Goal: Task Accomplishment & Management: Use online tool/utility

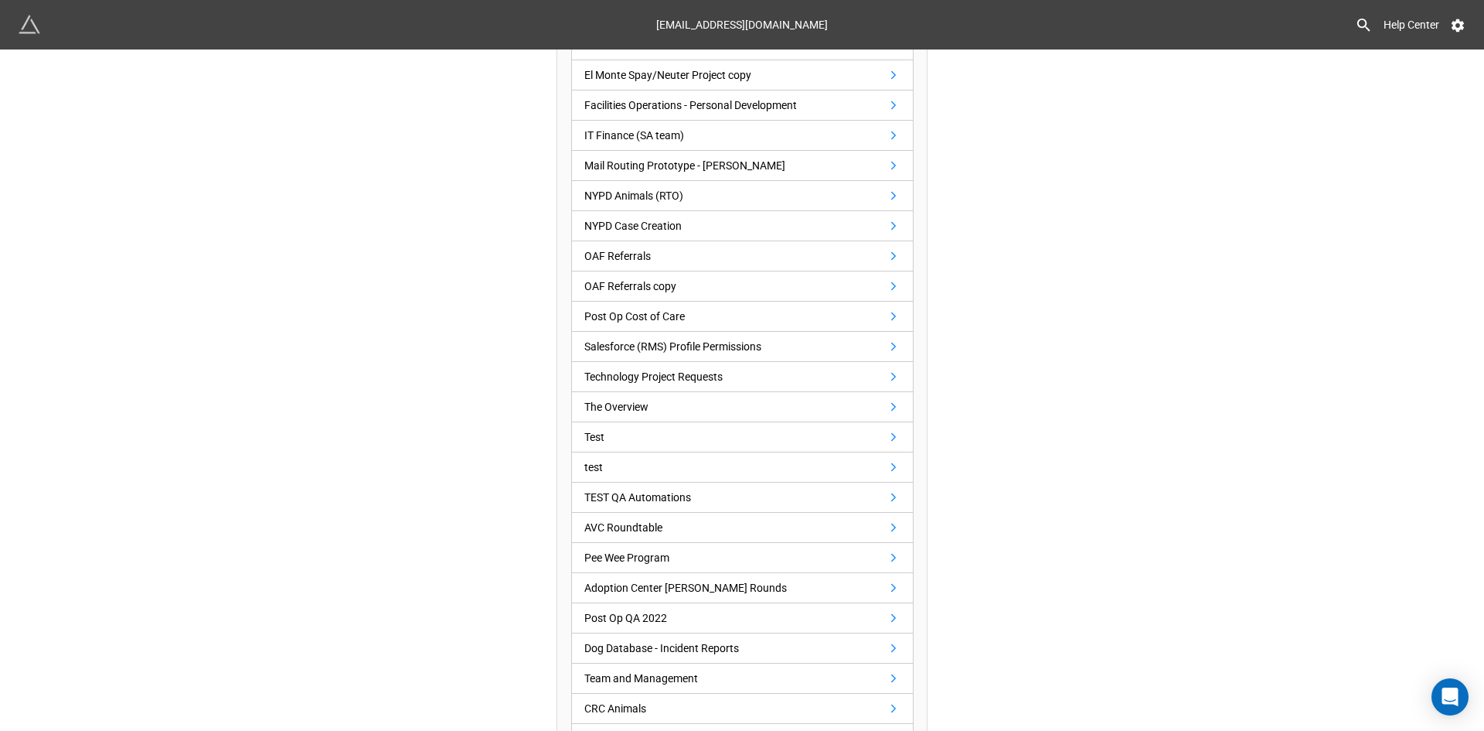
scroll to position [696, 0]
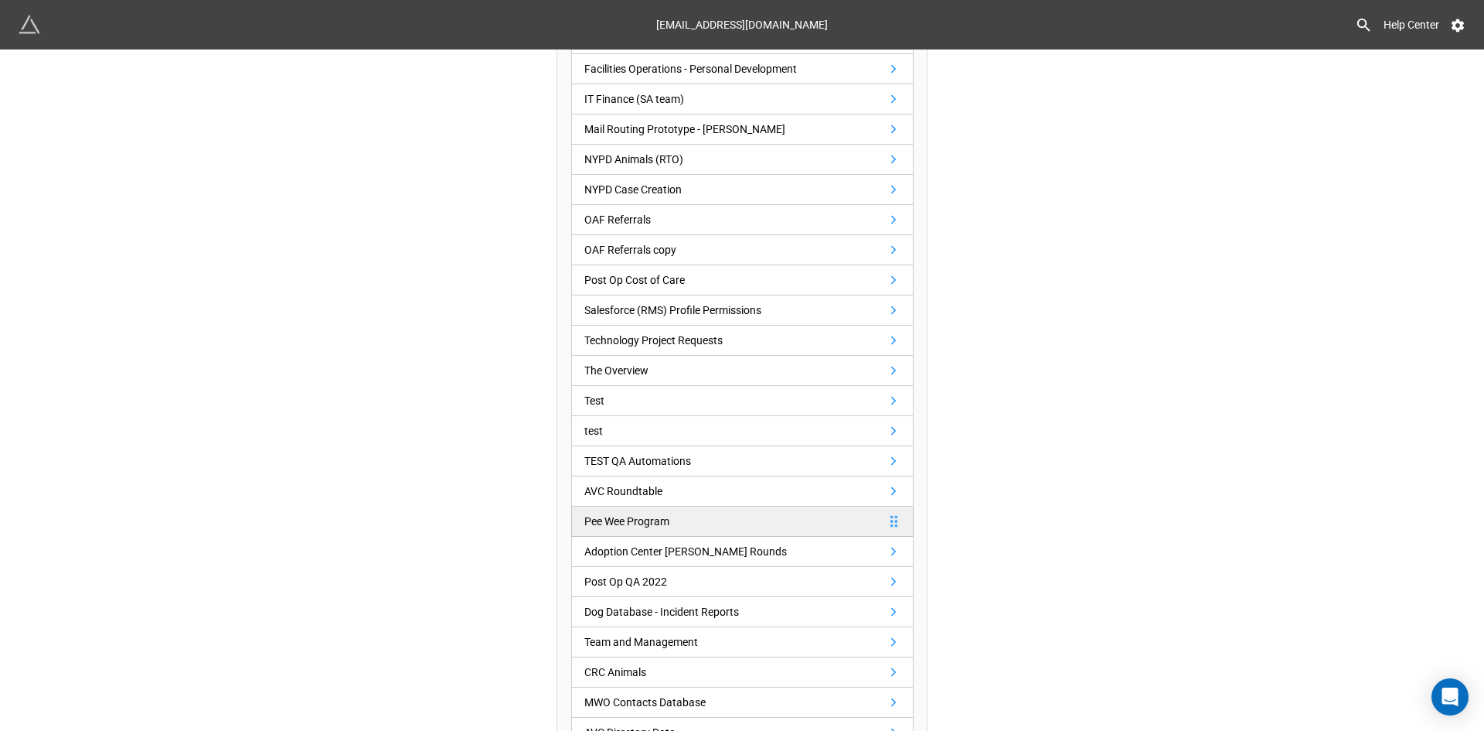
click at [615, 511] on link "Pee Wee Program" at bounding box center [742, 521] width 342 height 30
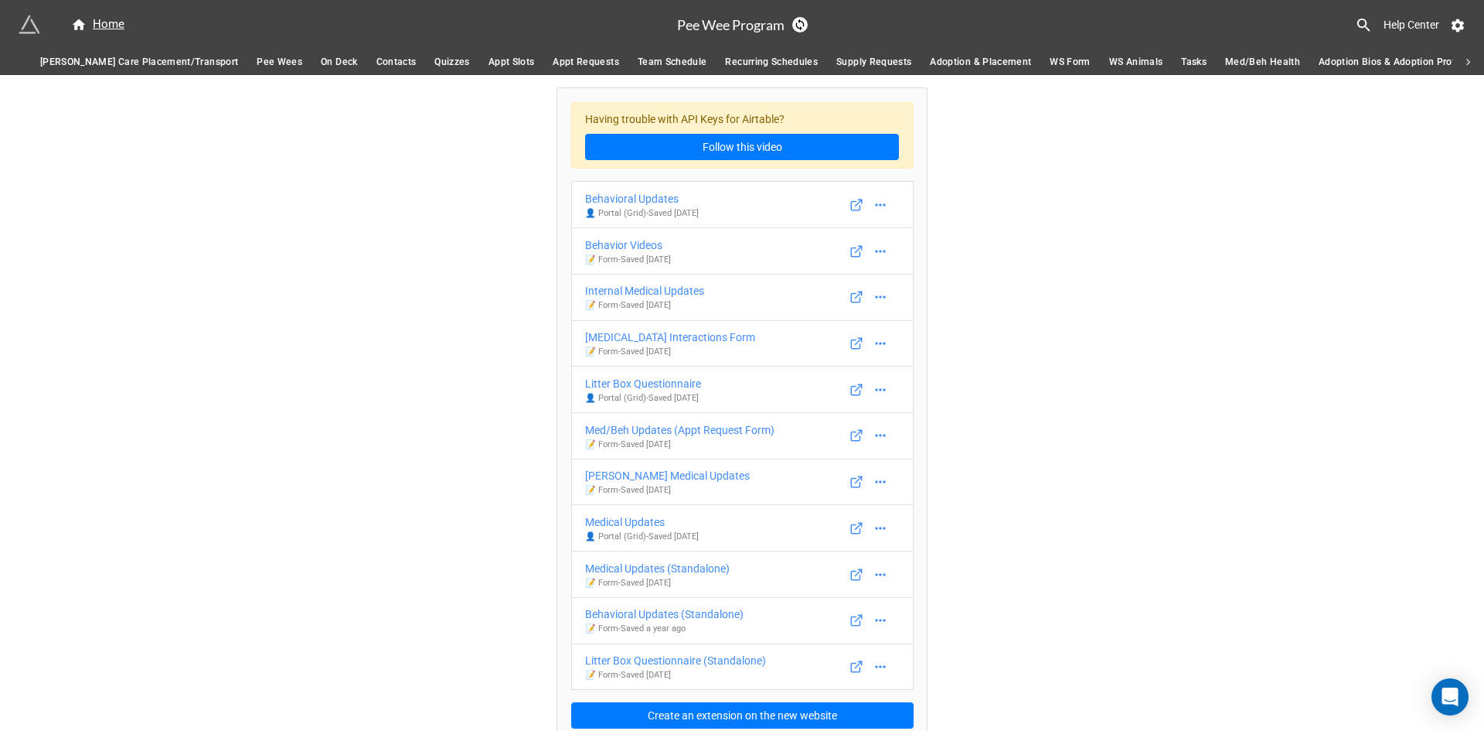
scroll to position [0, 1507]
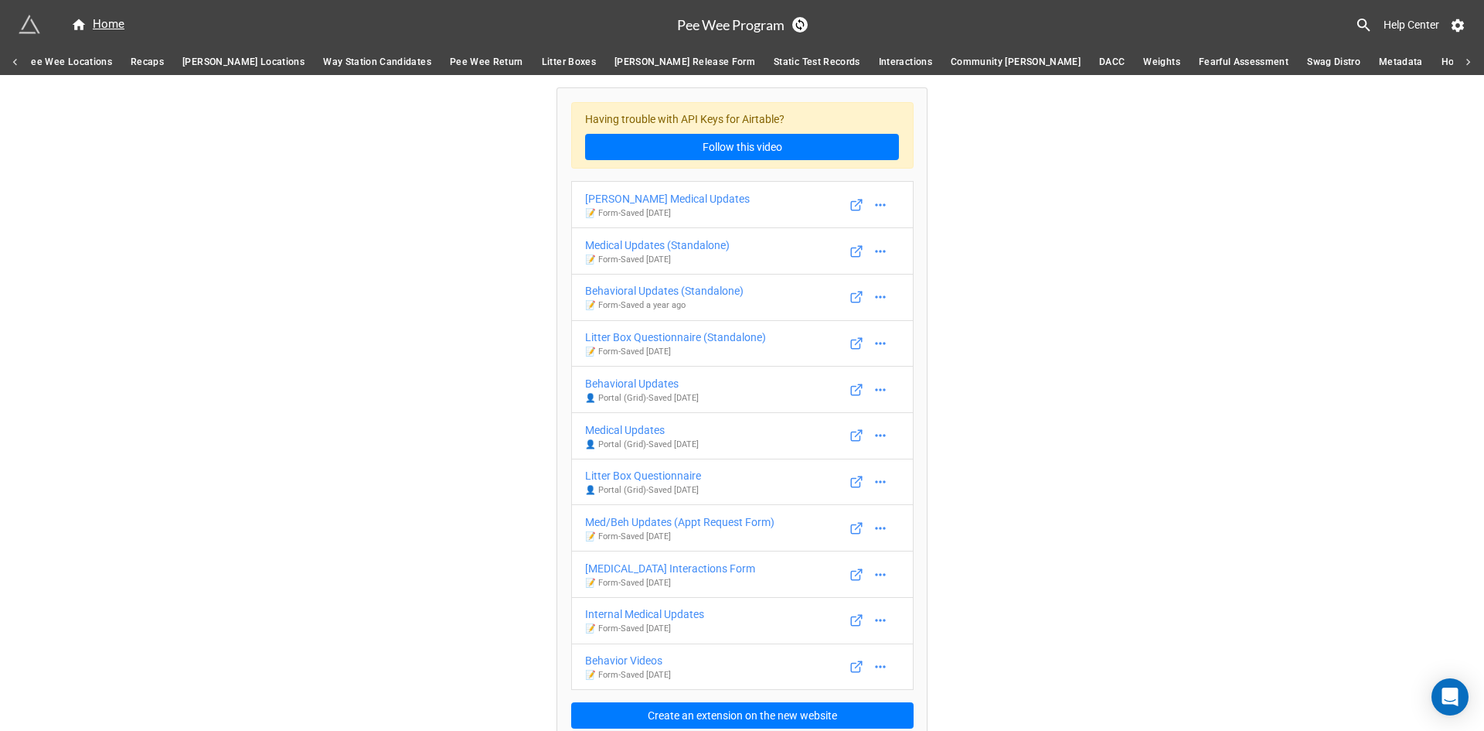
click at [14, 57] on icon at bounding box center [16, 63] width 14 height 14
click at [966, 68] on span "WS Form" at bounding box center [986, 62] width 40 height 16
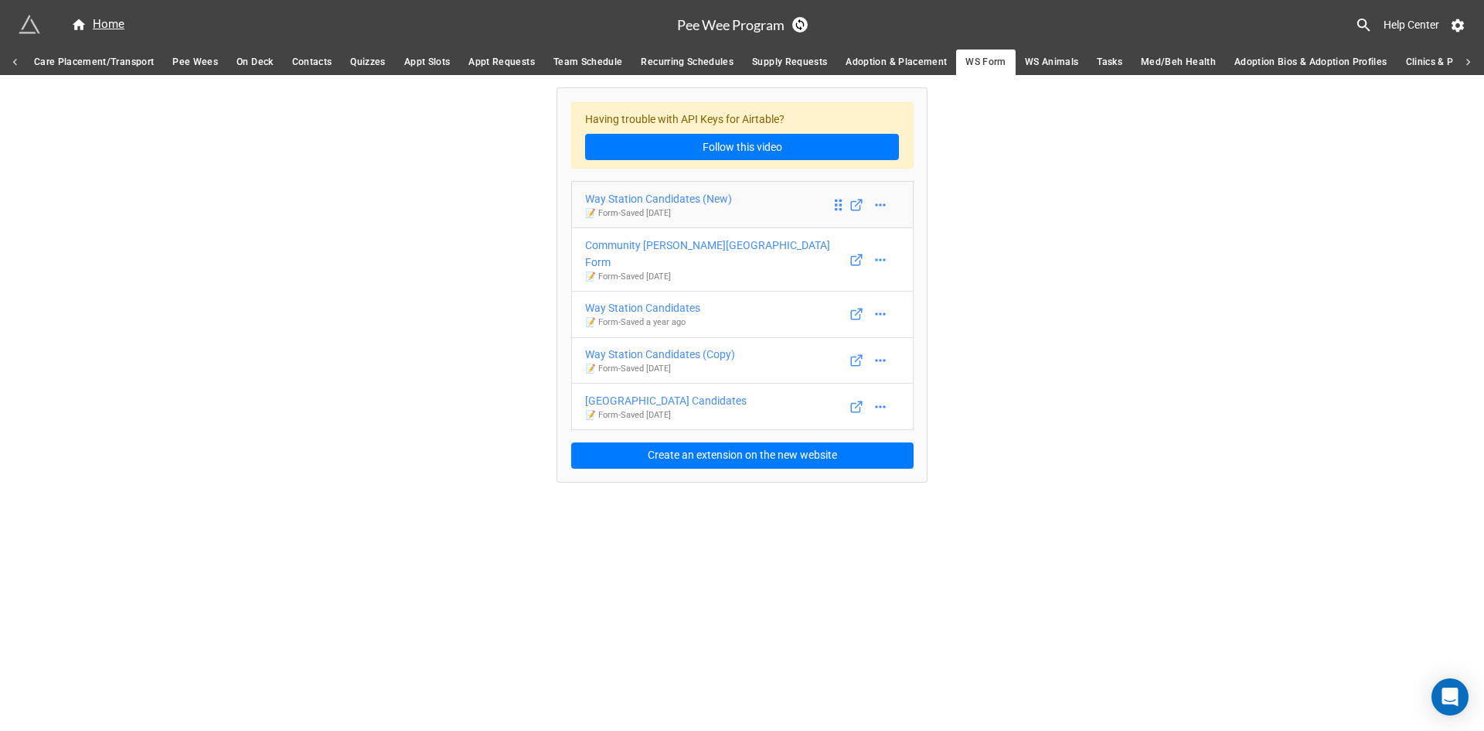
click at [707, 196] on div "Way Station Candidates (New)" at bounding box center [658, 198] width 147 height 17
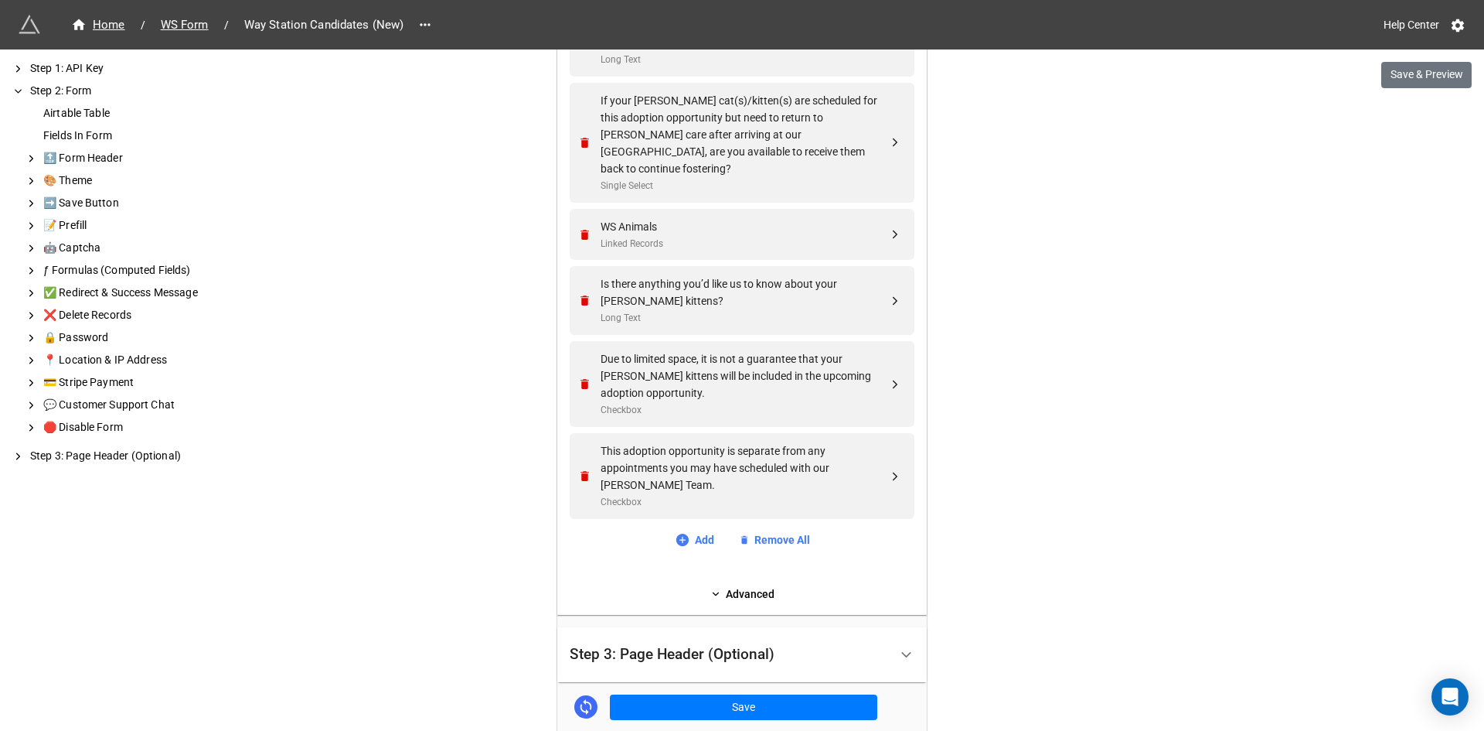
scroll to position [1293, 0]
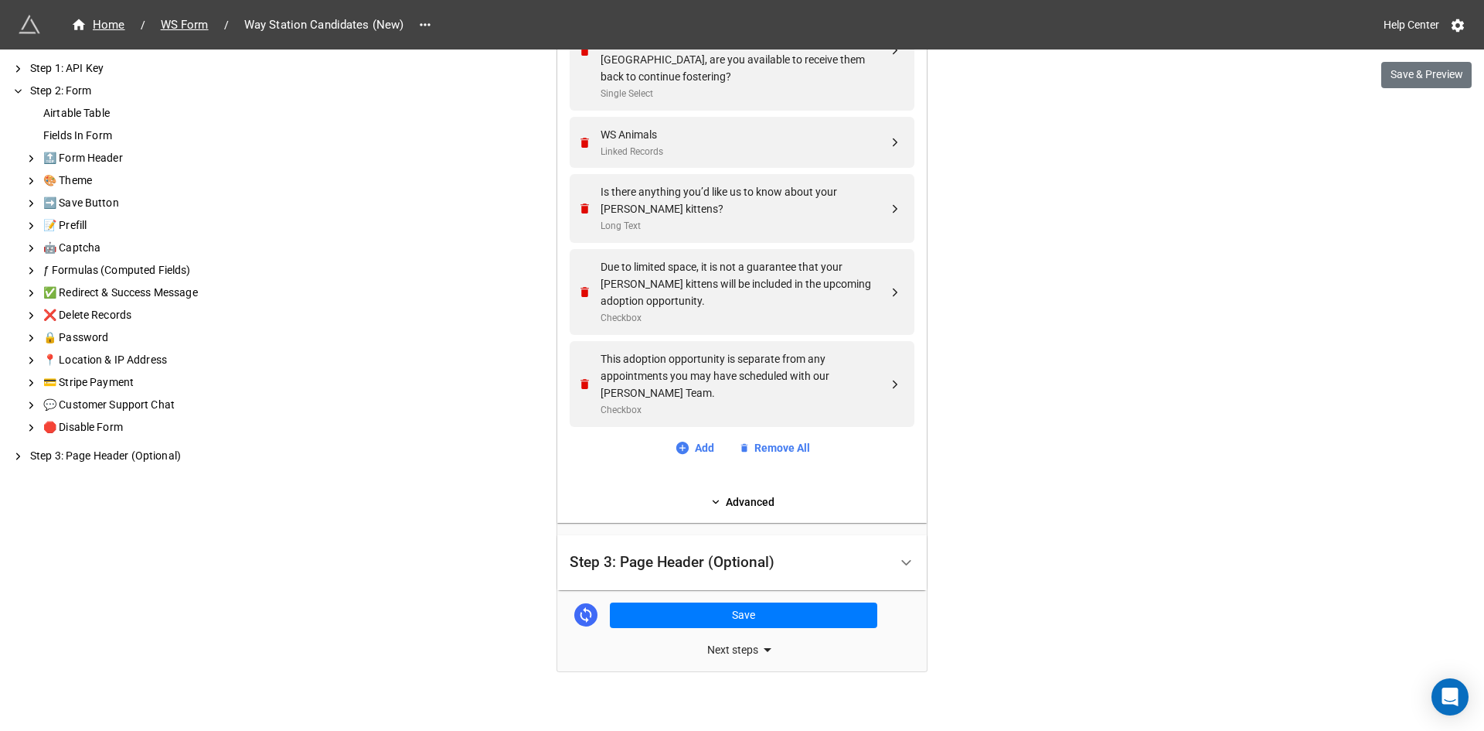
click at [748, 640] on div "Next steps" at bounding box center [742, 649] width 370 height 19
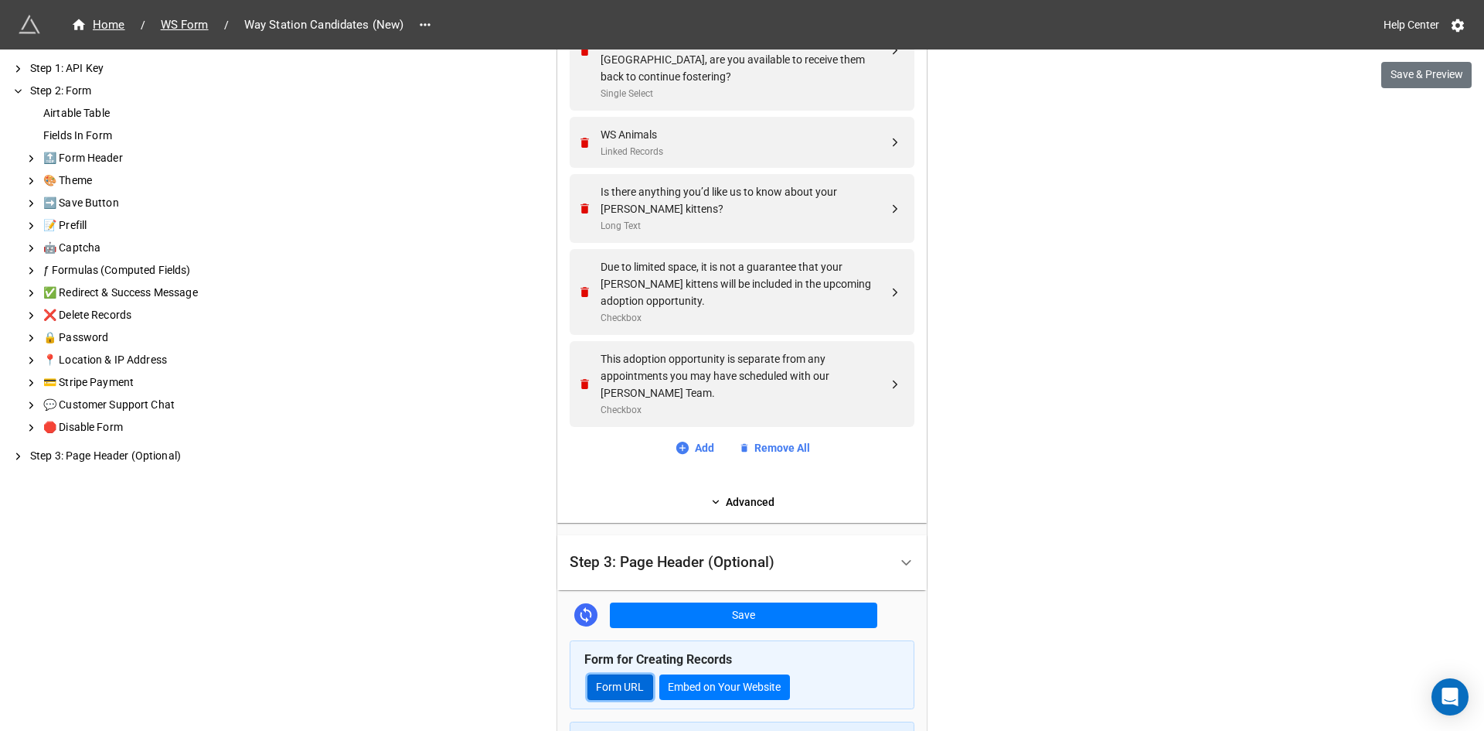
click at [601, 674] on link "Form URL" at bounding box center [621, 687] width 66 height 26
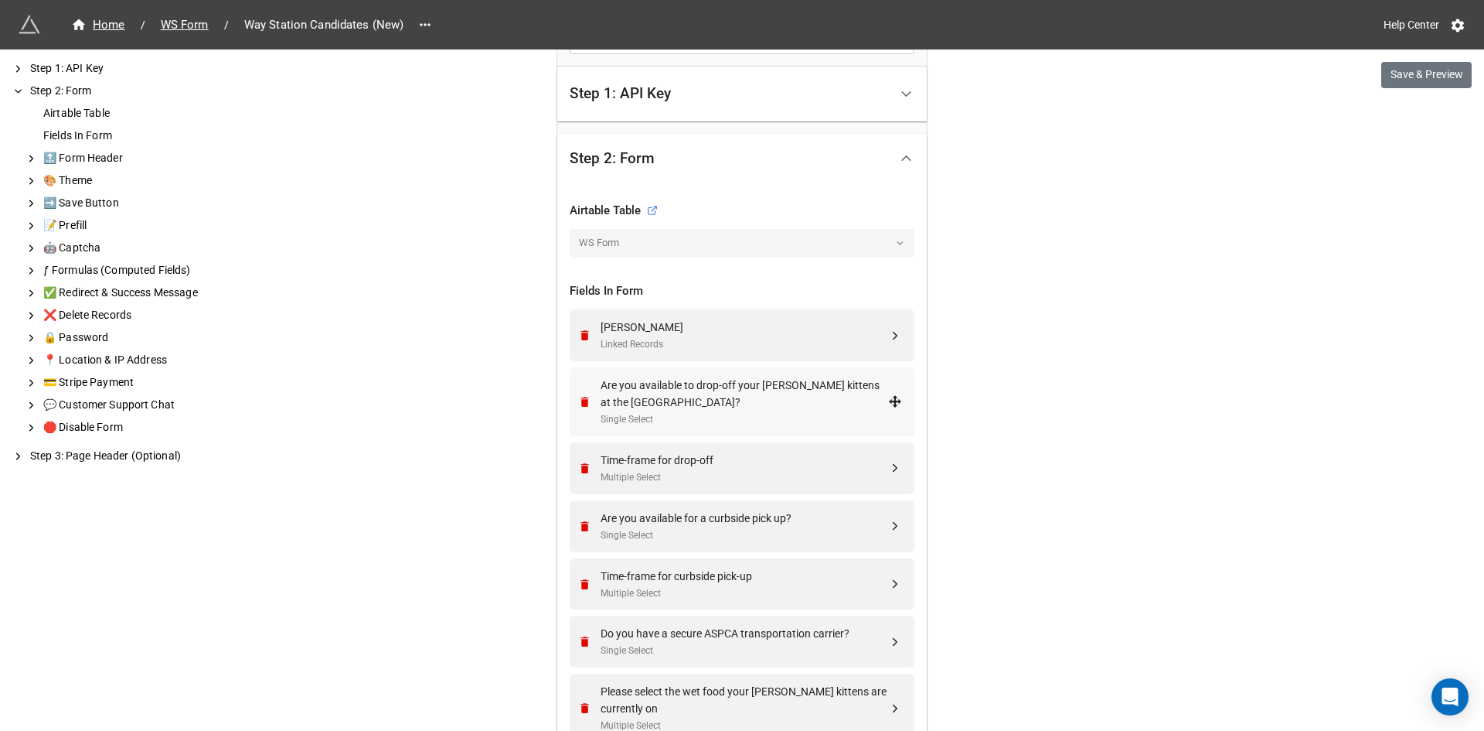
scroll to position [387, 0]
click at [763, 393] on div "Are you available to drop-off your [PERSON_NAME] kittens at the [GEOGRAPHIC_DAT…" at bounding box center [745, 393] width 288 height 34
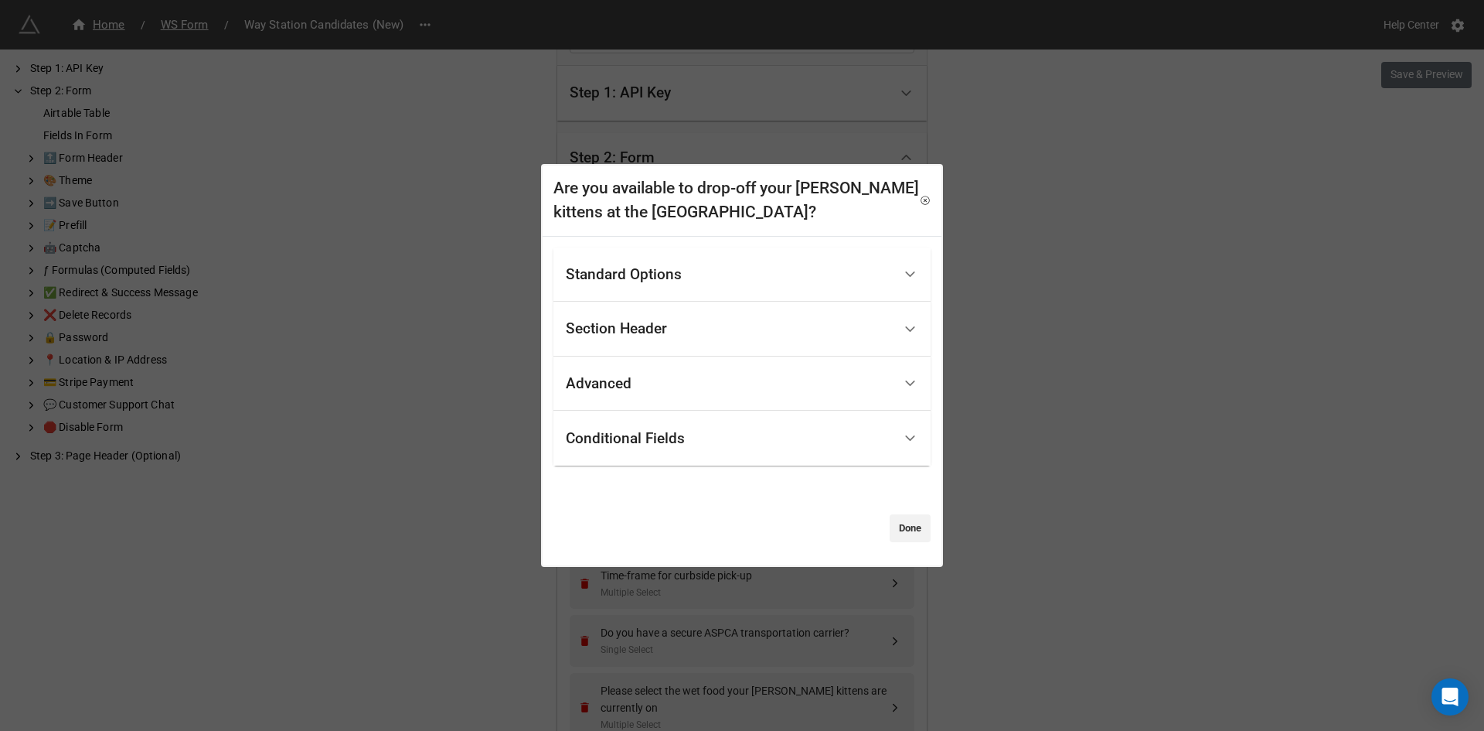
click at [690, 281] on div "Standard Options" at bounding box center [729, 275] width 327 height 36
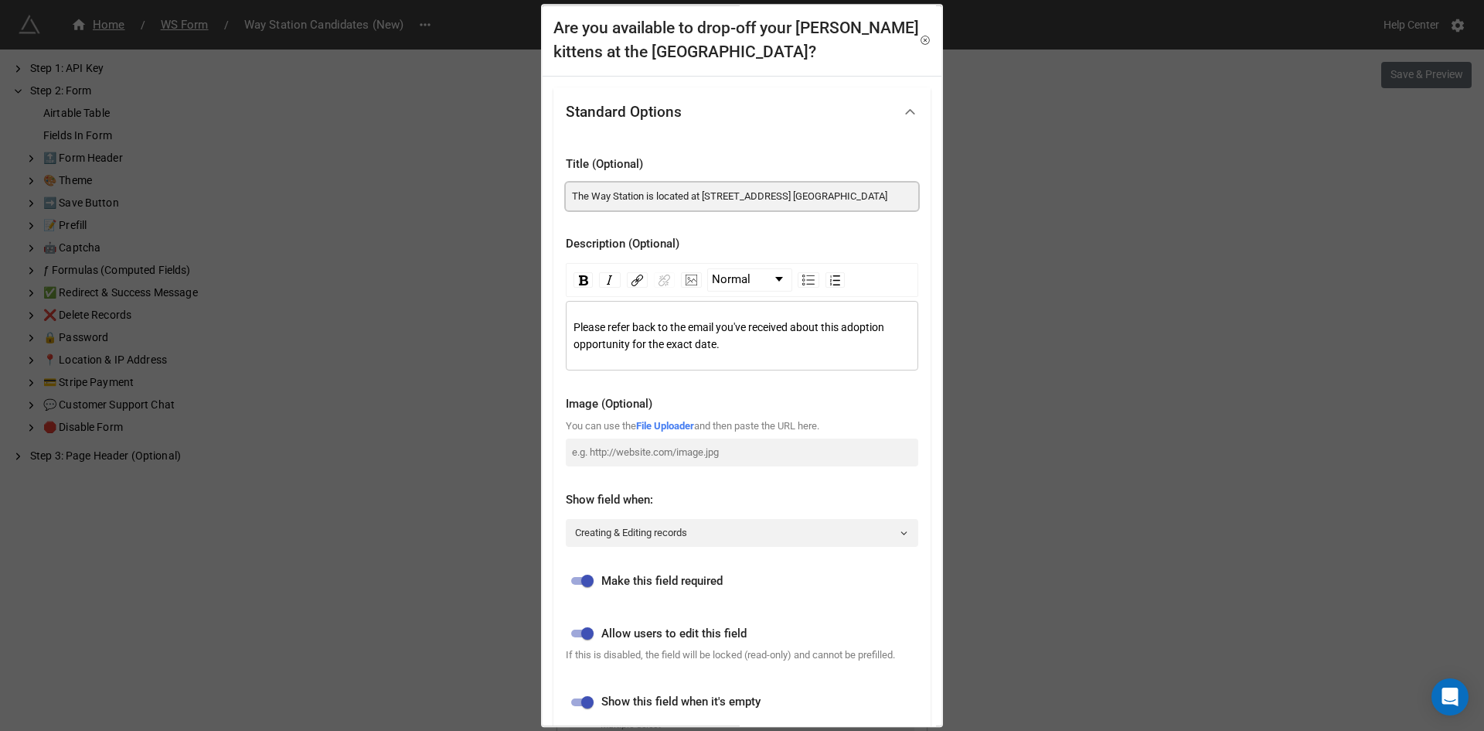
click at [724, 193] on input "The Way Station is located at [STREET_ADDRESS] [GEOGRAPHIC_DATA]" at bounding box center [742, 196] width 353 height 28
paste input "[STREET_ADDRESS]"
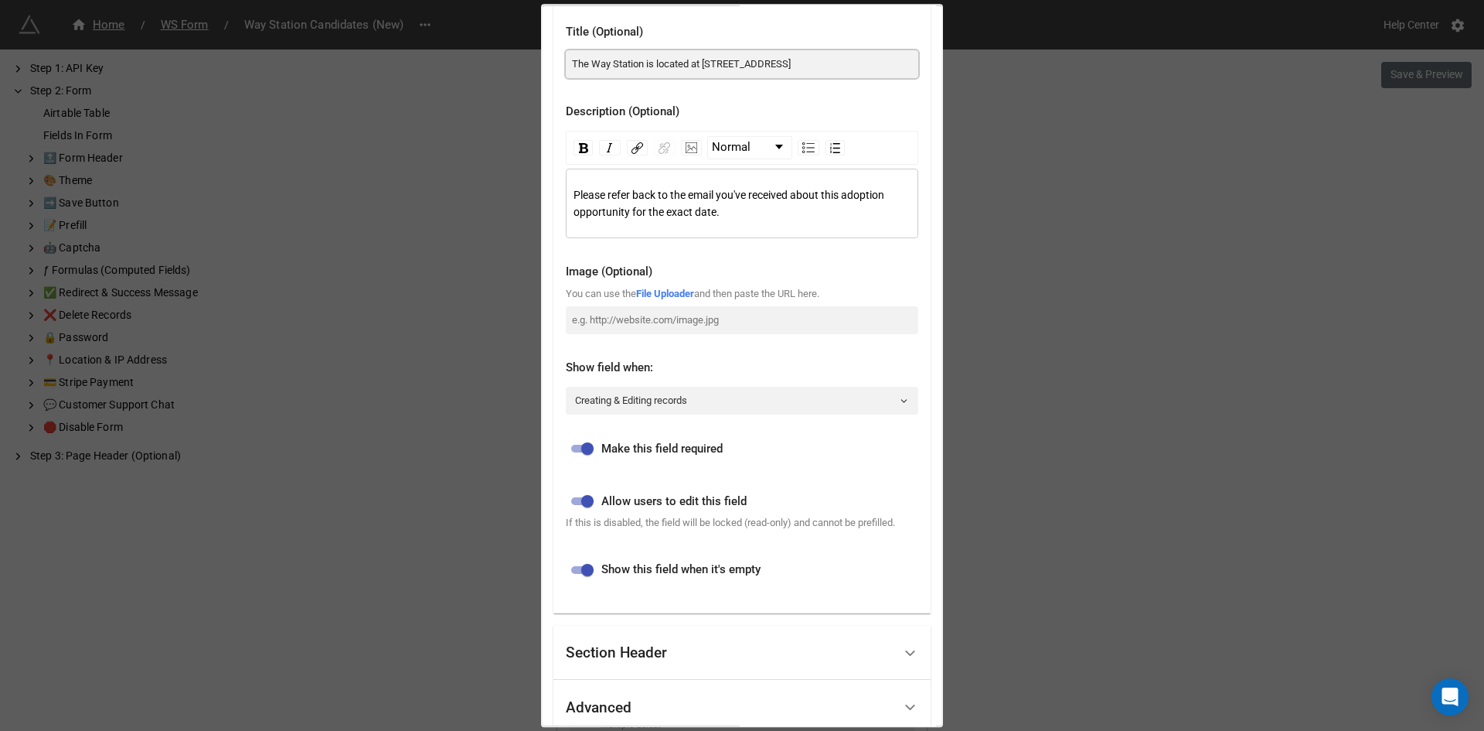
scroll to position [296, 0]
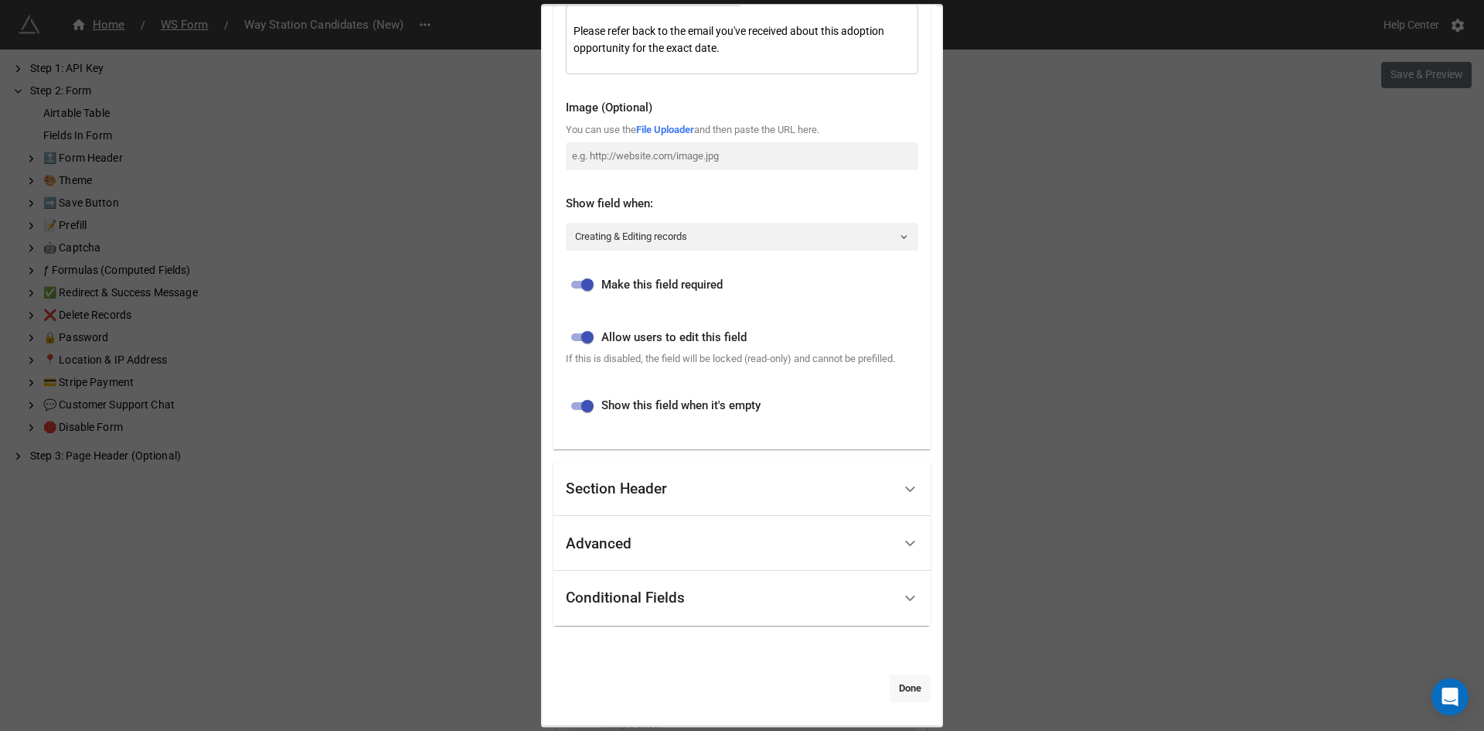
type input "The Way Station is located at [STREET_ADDRESS]"
click at [912, 689] on link "Done" at bounding box center [910, 688] width 41 height 28
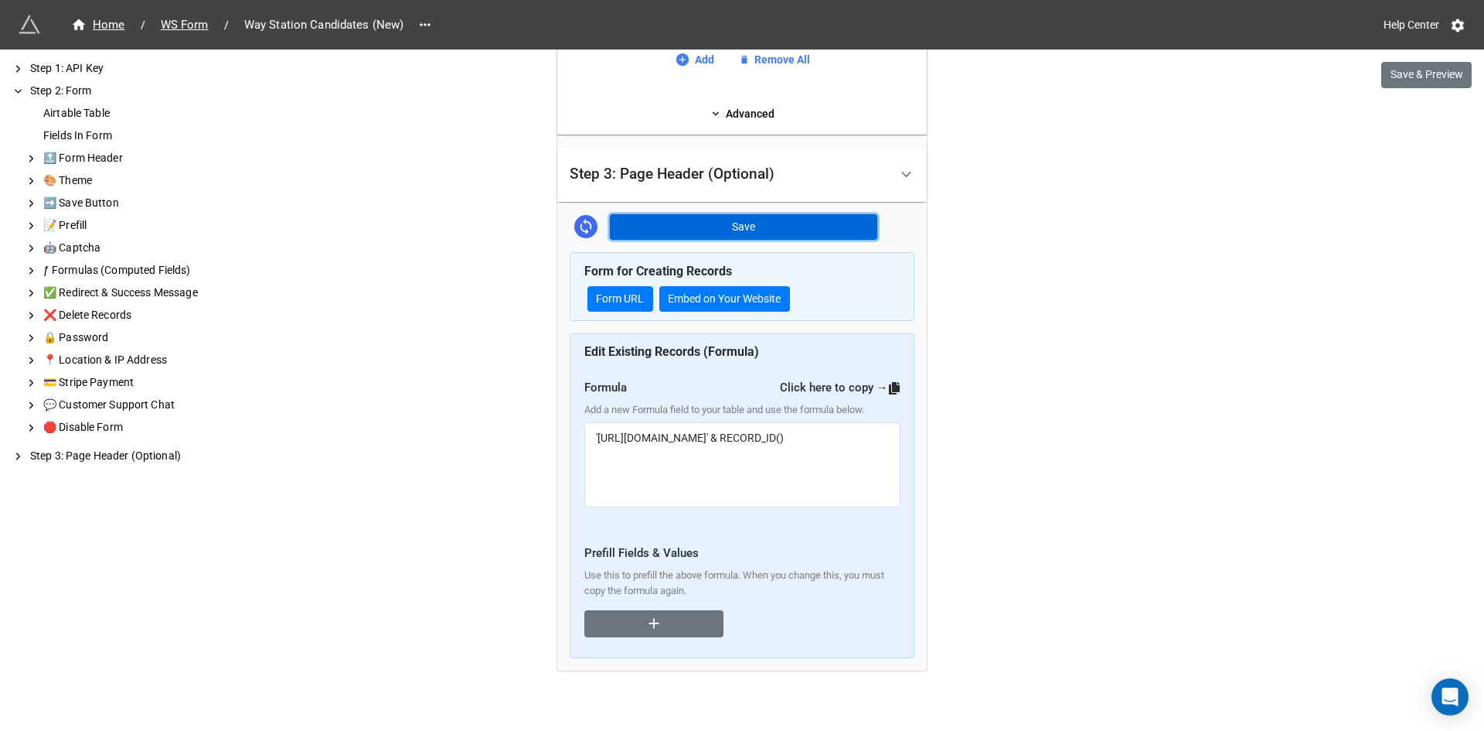
click at [739, 222] on button "Save" at bounding box center [743, 227] width 267 height 26
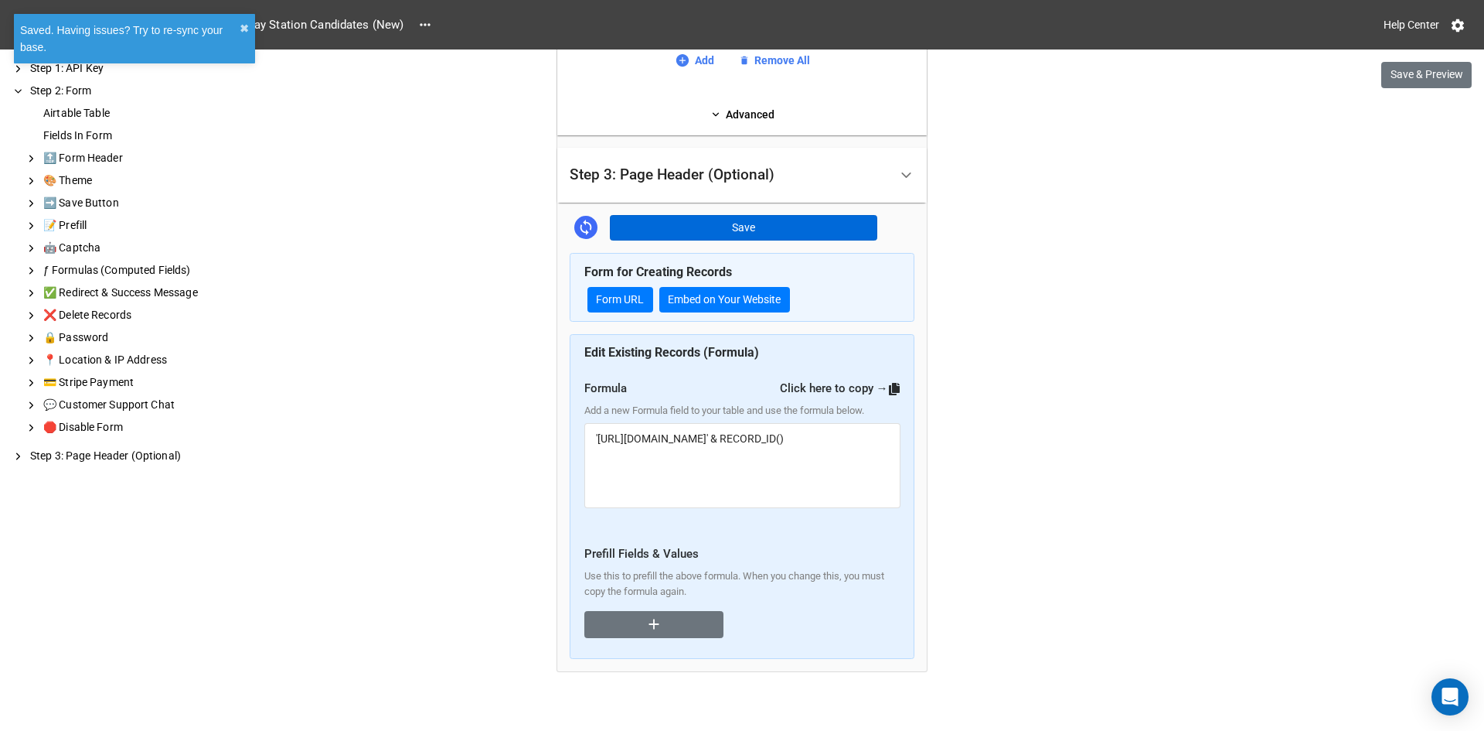
scroll to position [1681, 0]
